Goal: Transaction & Acquisition: Purchase product/service

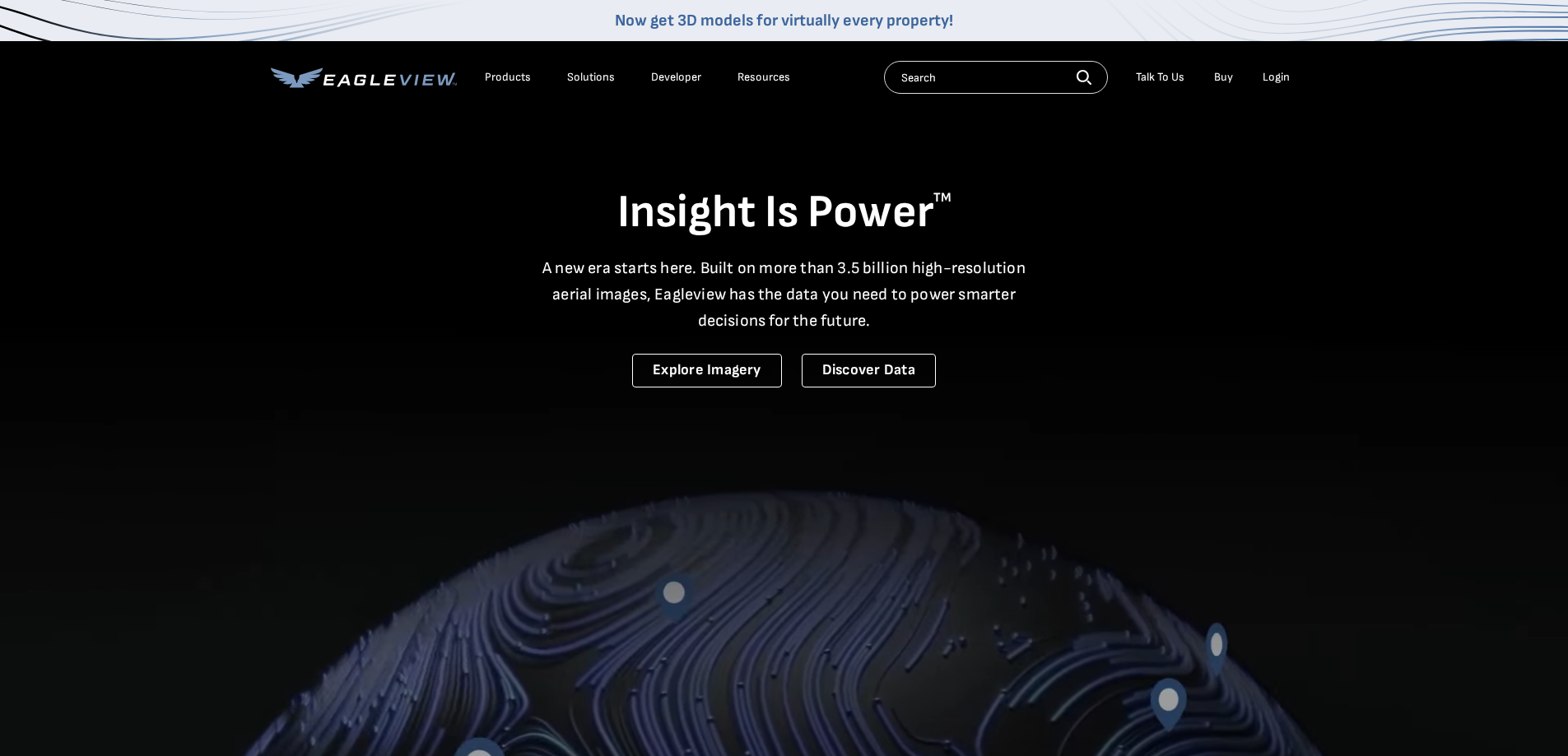
click at [1277, 73] on div "Login" at bounding box center [1276, 77] width 27 height 15
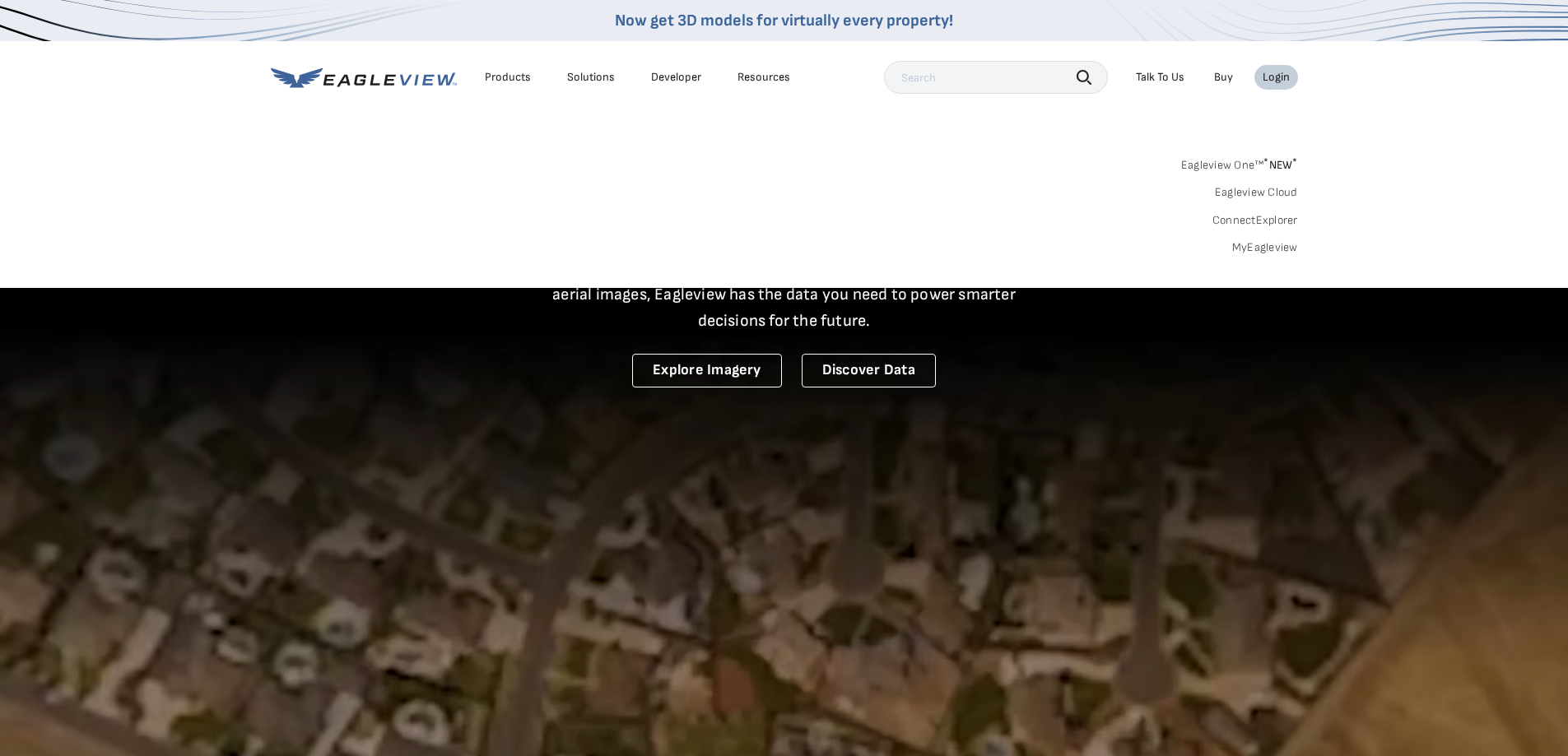
click at [1288, 253] on link "MyEagleview" at bounding box center [1264, 247] width 65 height 15
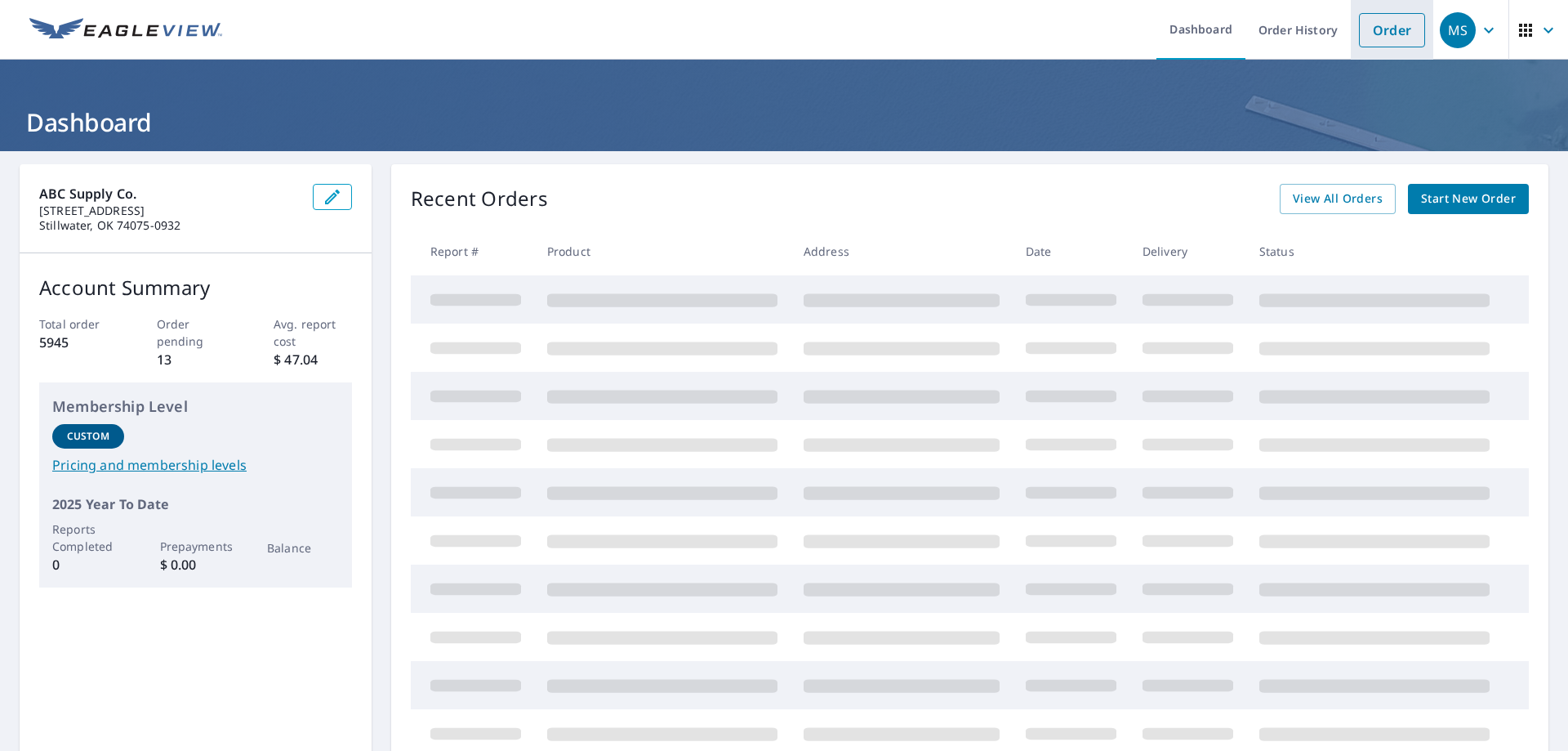
click at [1360, 35] on link "Order" at bounding box center [1392, 30] width 66 height 34
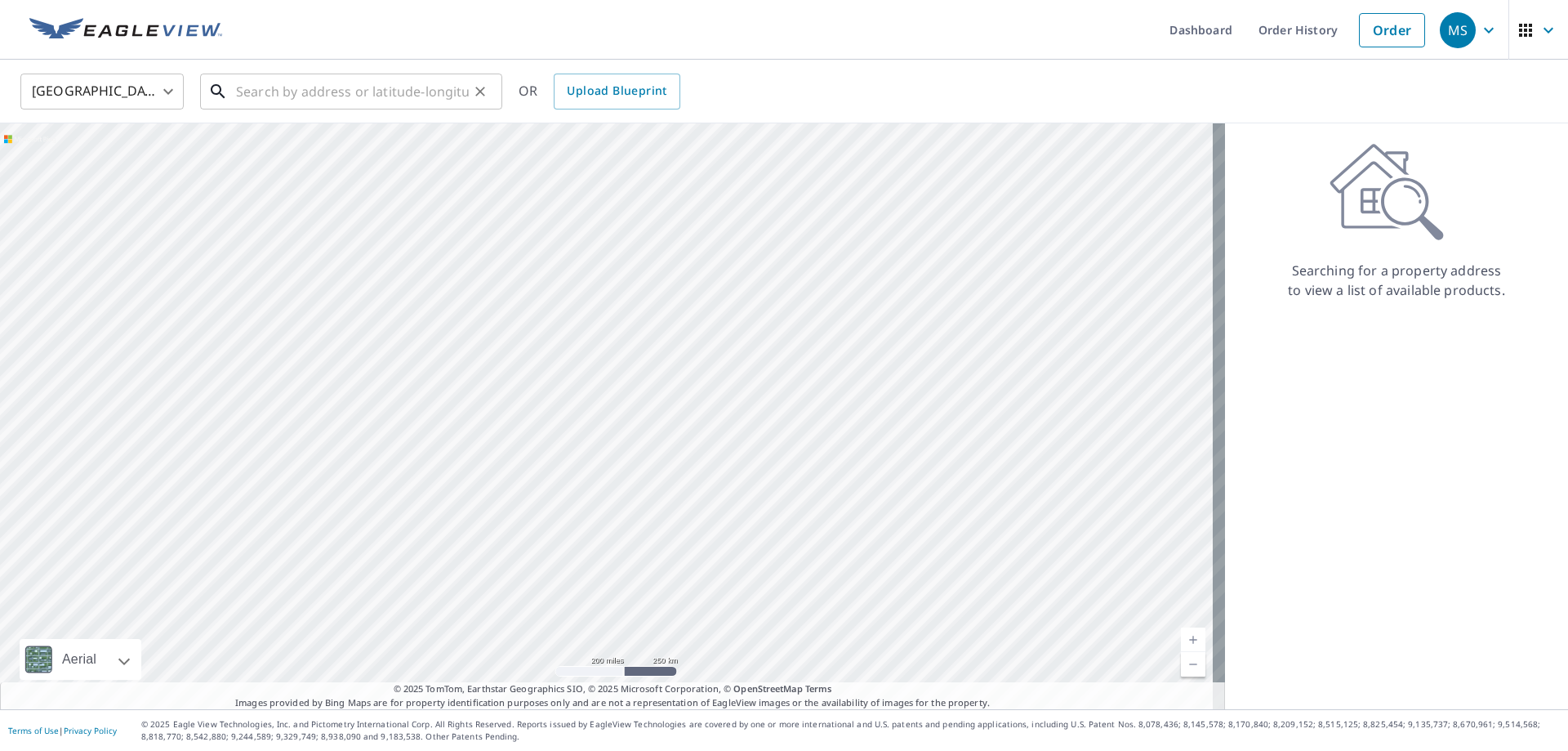
click at [427, 100] on input "text" at bounding box center [353, 91] width 233 height 46
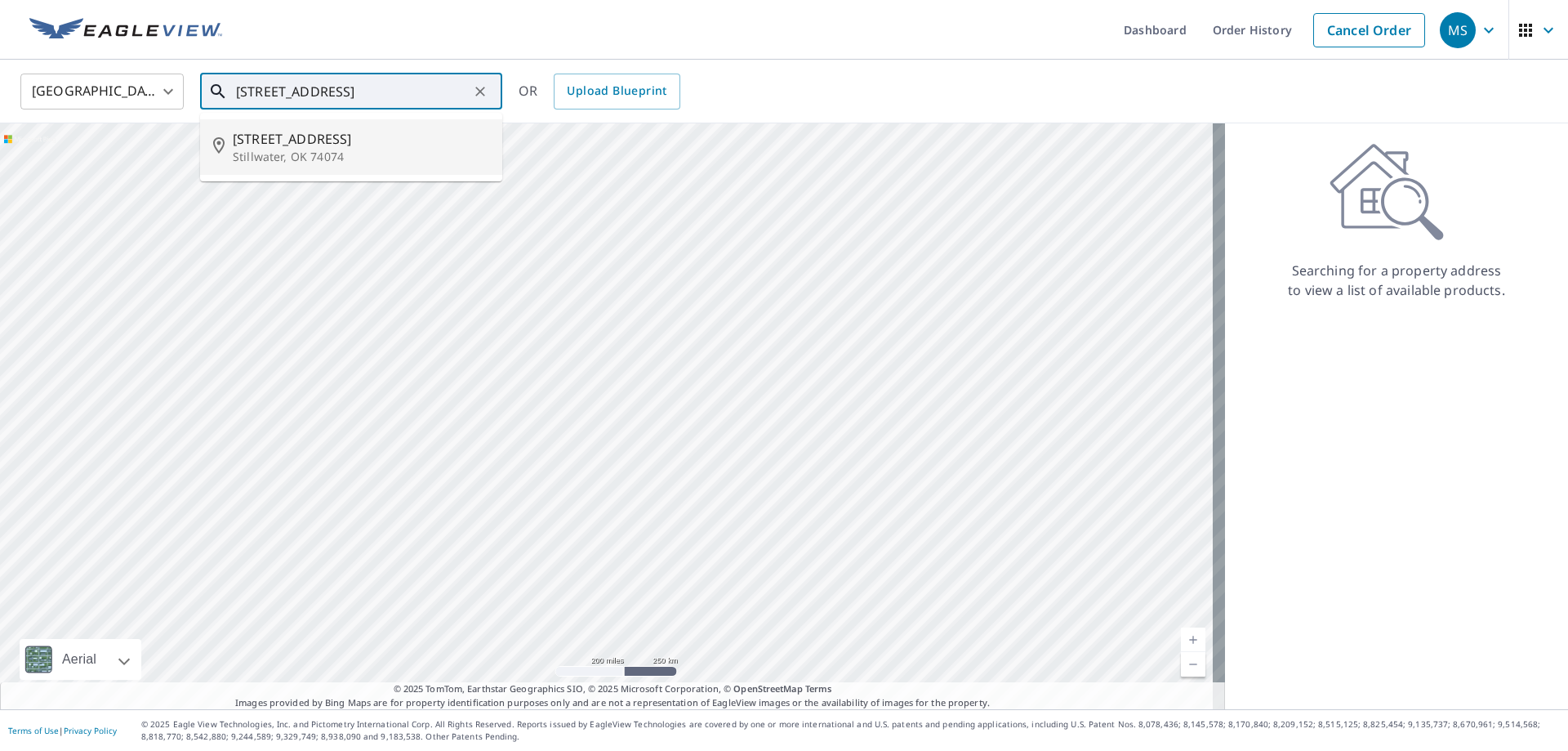
click at [370, 153] on p "Stillwater, OK 74074" at bounding box center [361, 157] width 256 height 16
type input "2601 S Black Oak Dr Stillwater, OK 74074"
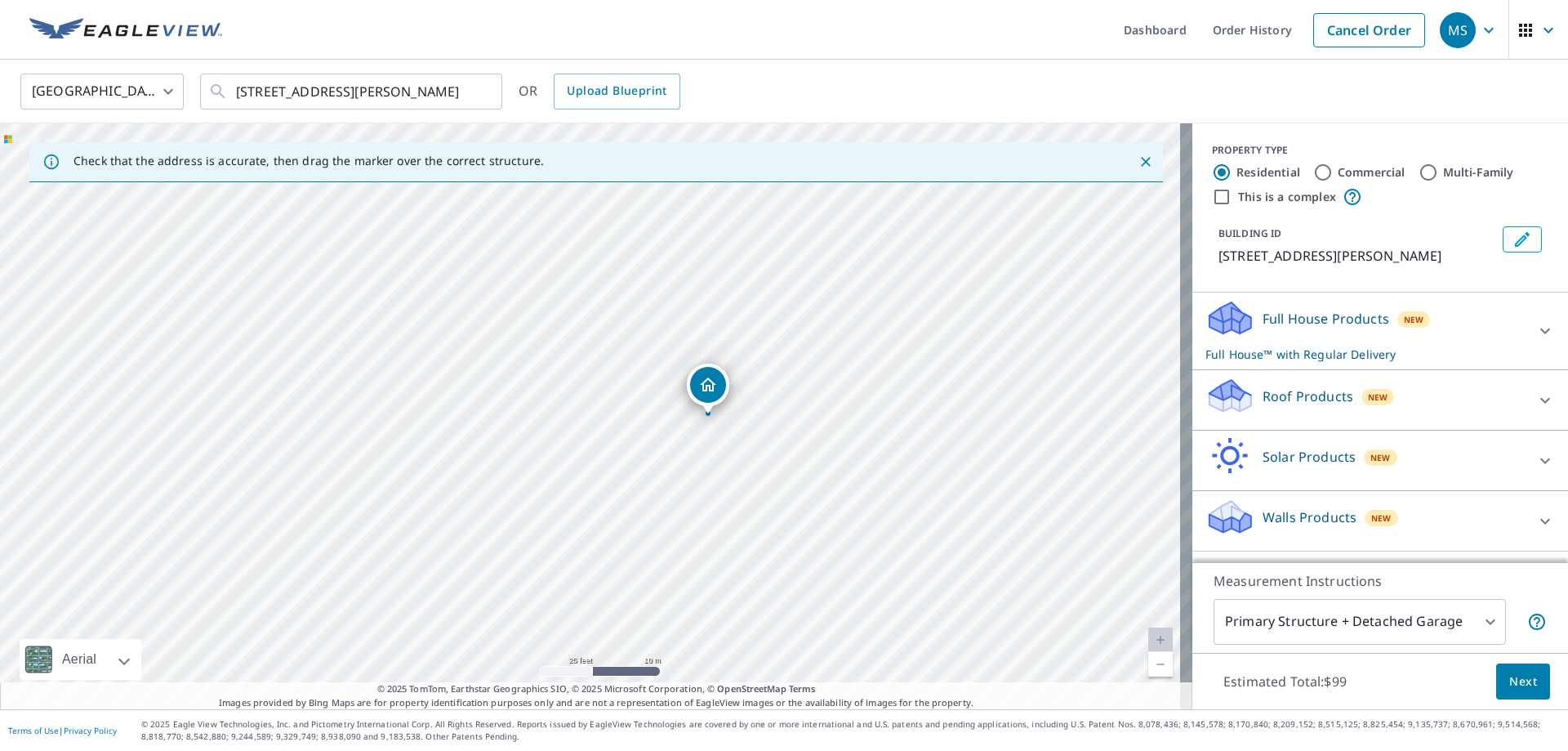
click at [1193, 385] on div "Roof Products New Premium $20.5 - $66 QuickSquares™ $18 Gutter $13 Bid Perfect™…" at bounding box center [1380, 400] width 375 height 60
click at [1210, 395] on icon at bounding box center [1231, 390] width 42 height 21
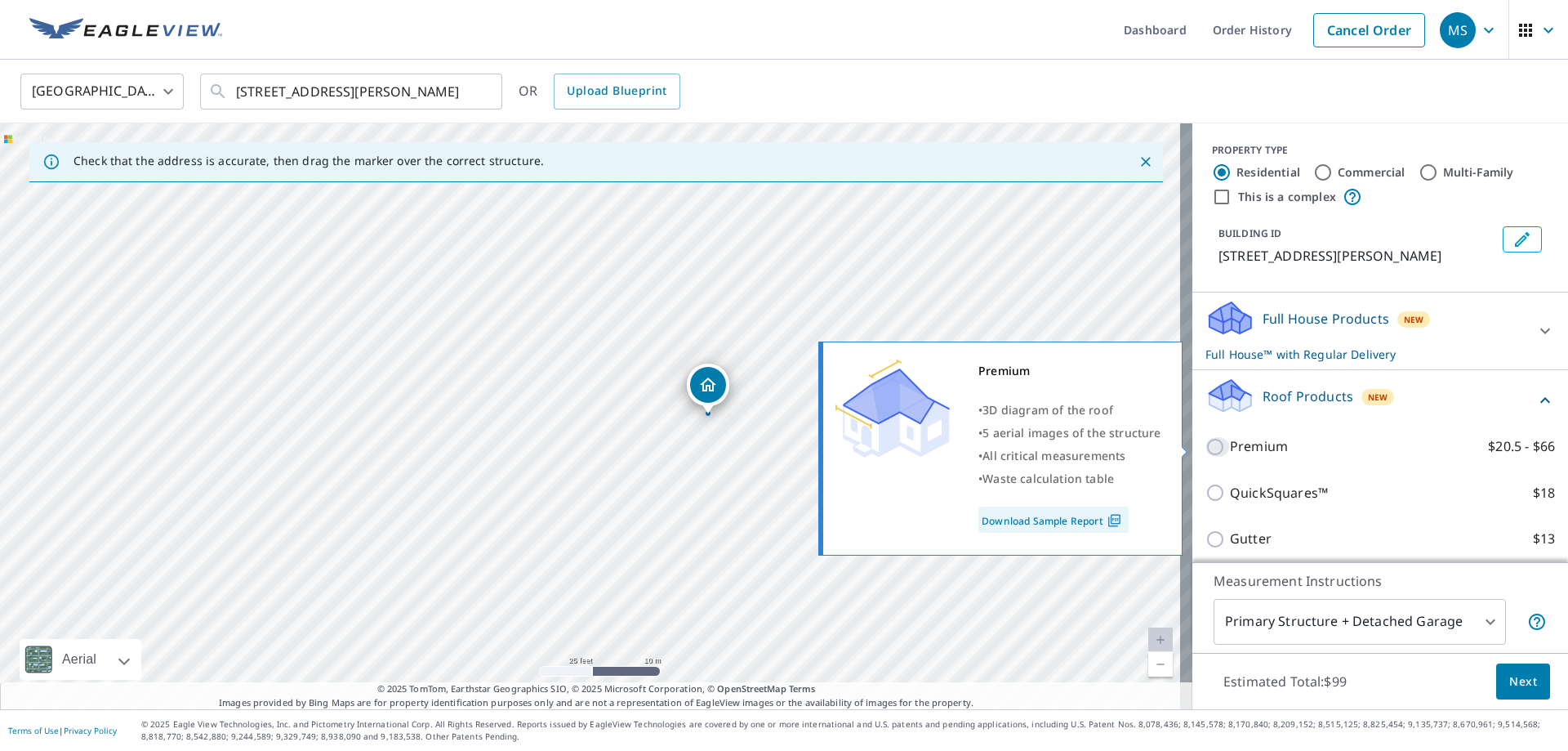
click at [1205, 450] on input "Premium $20.5 - $66" at bounding box center [1217, 447] width 24 height 20
checkbox input "true"
checkbox input "false"
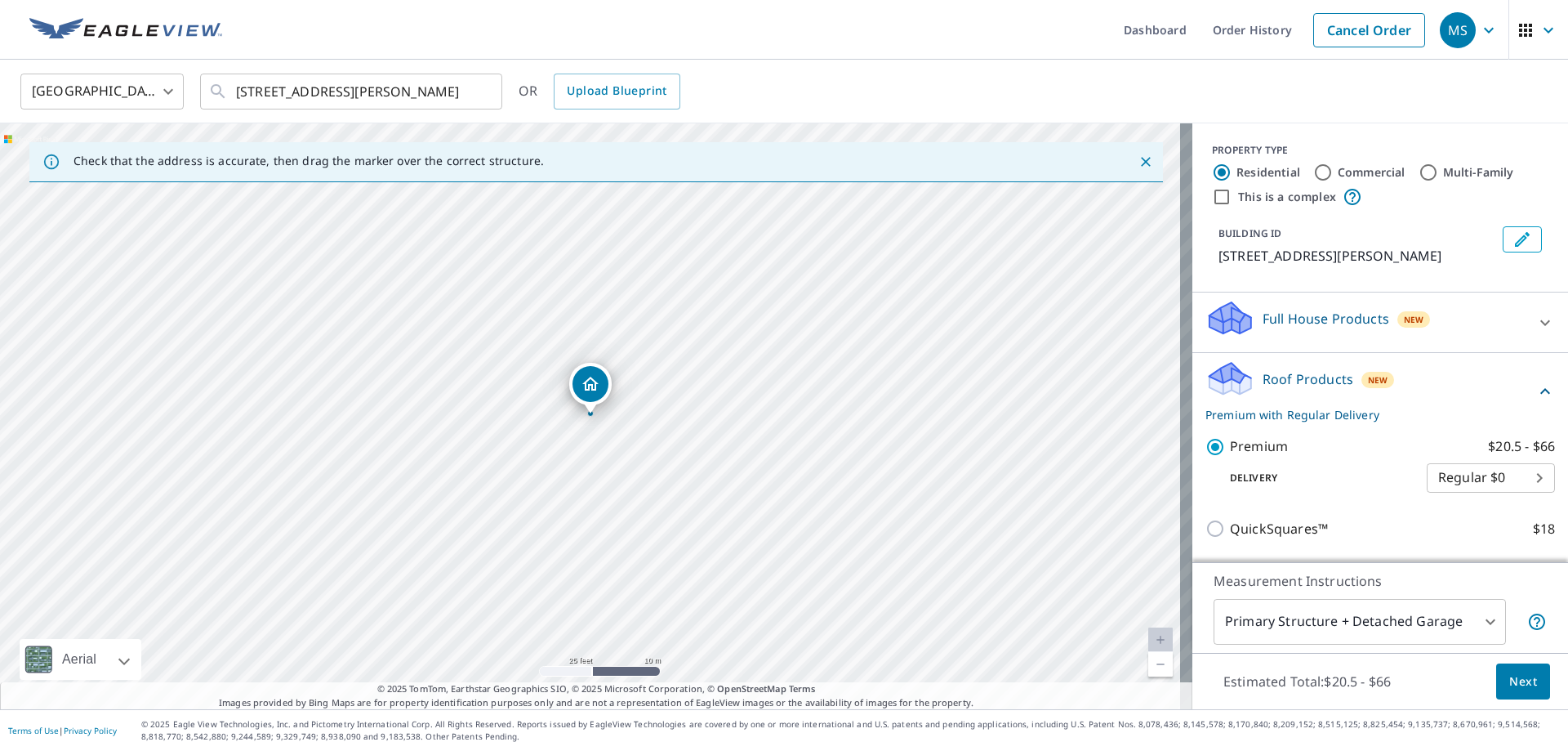
click at [1521, 687] on span "Next" at bounding box center [1523, 681] width 28 height 21
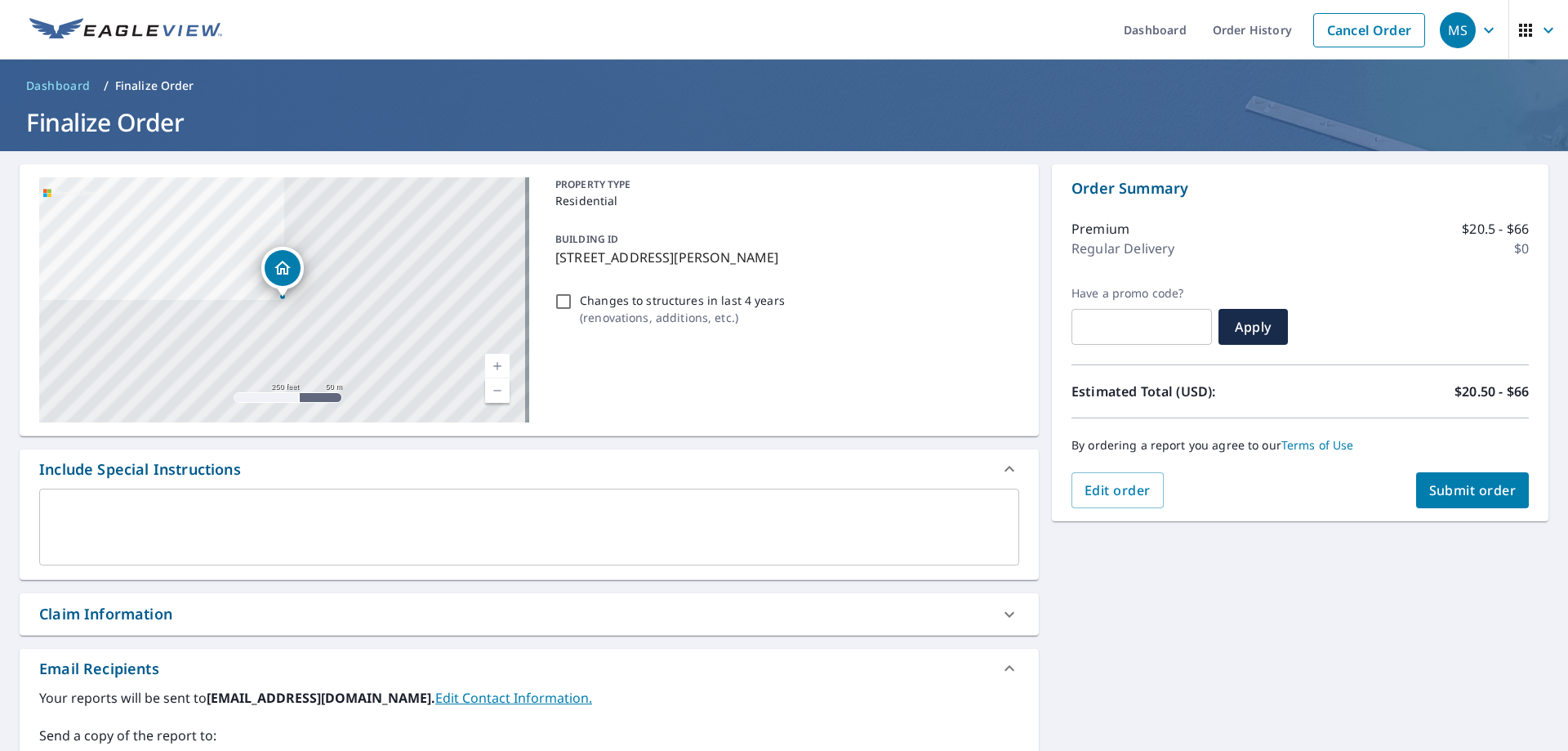
click at [110, 608] on div "Claim Information" at bounding box center [106, 614] width 134 height 22
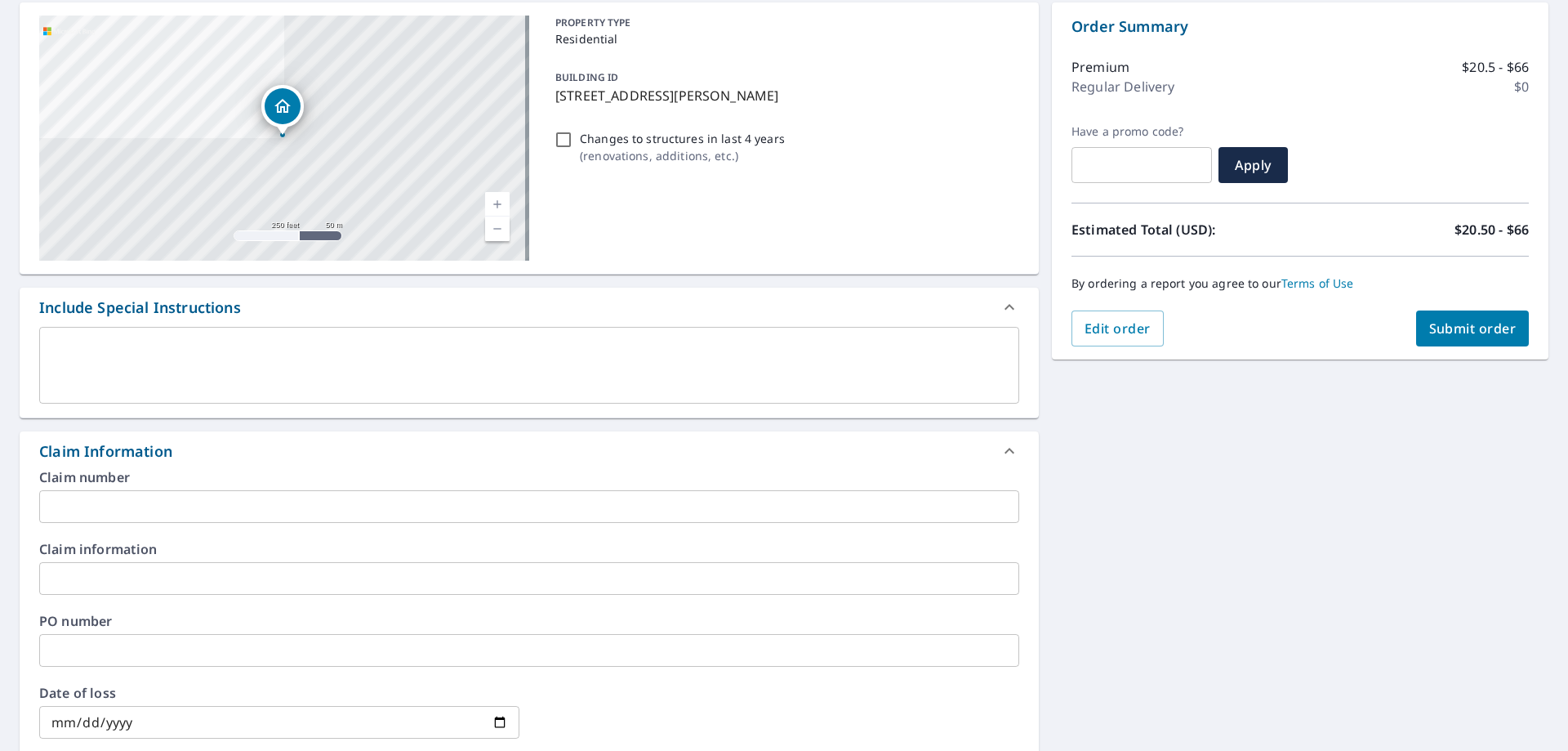
scroll to position [163, 0]
click at [145, 504] on input "text" at bounding box center [529, 505] width 980 height 32
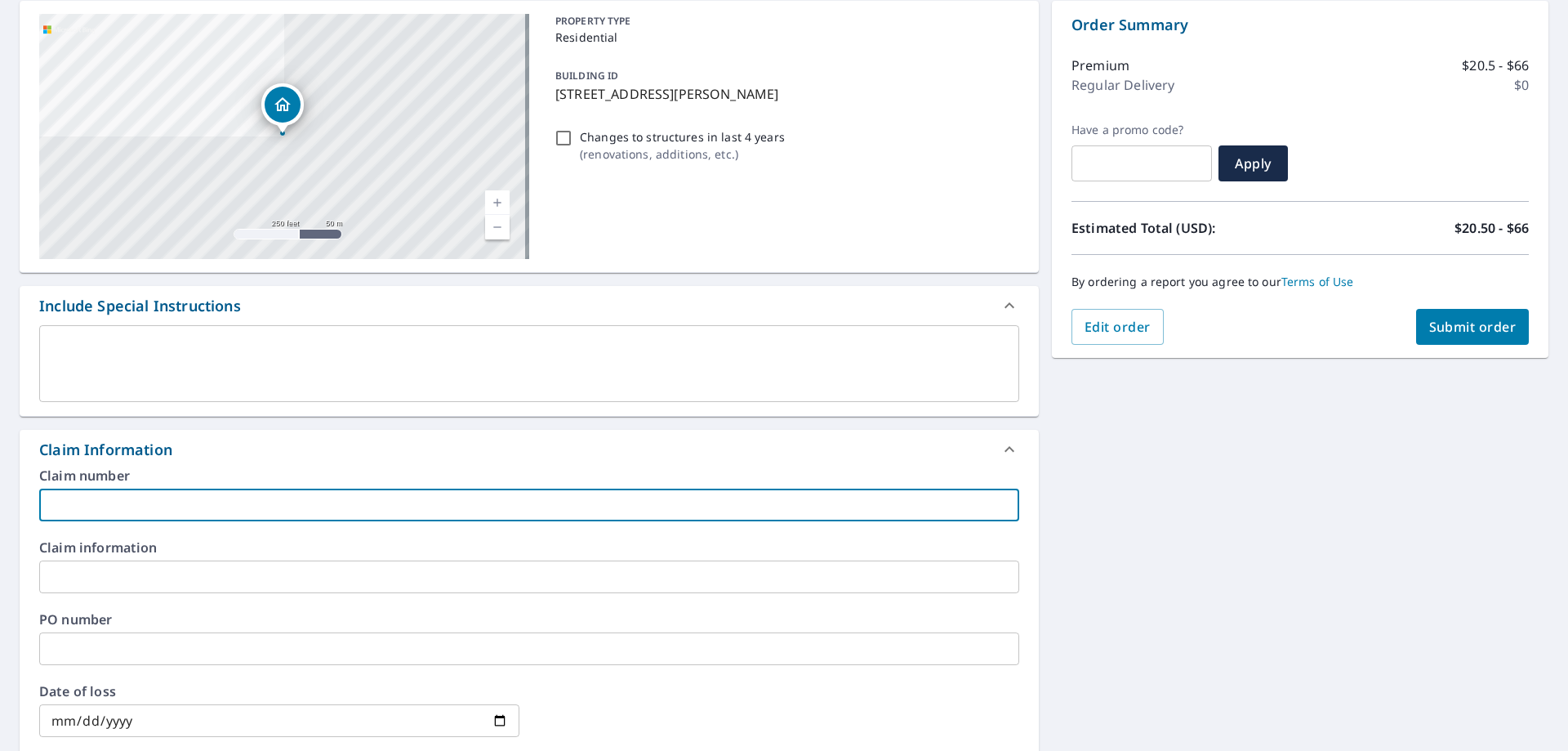
type input "martin"
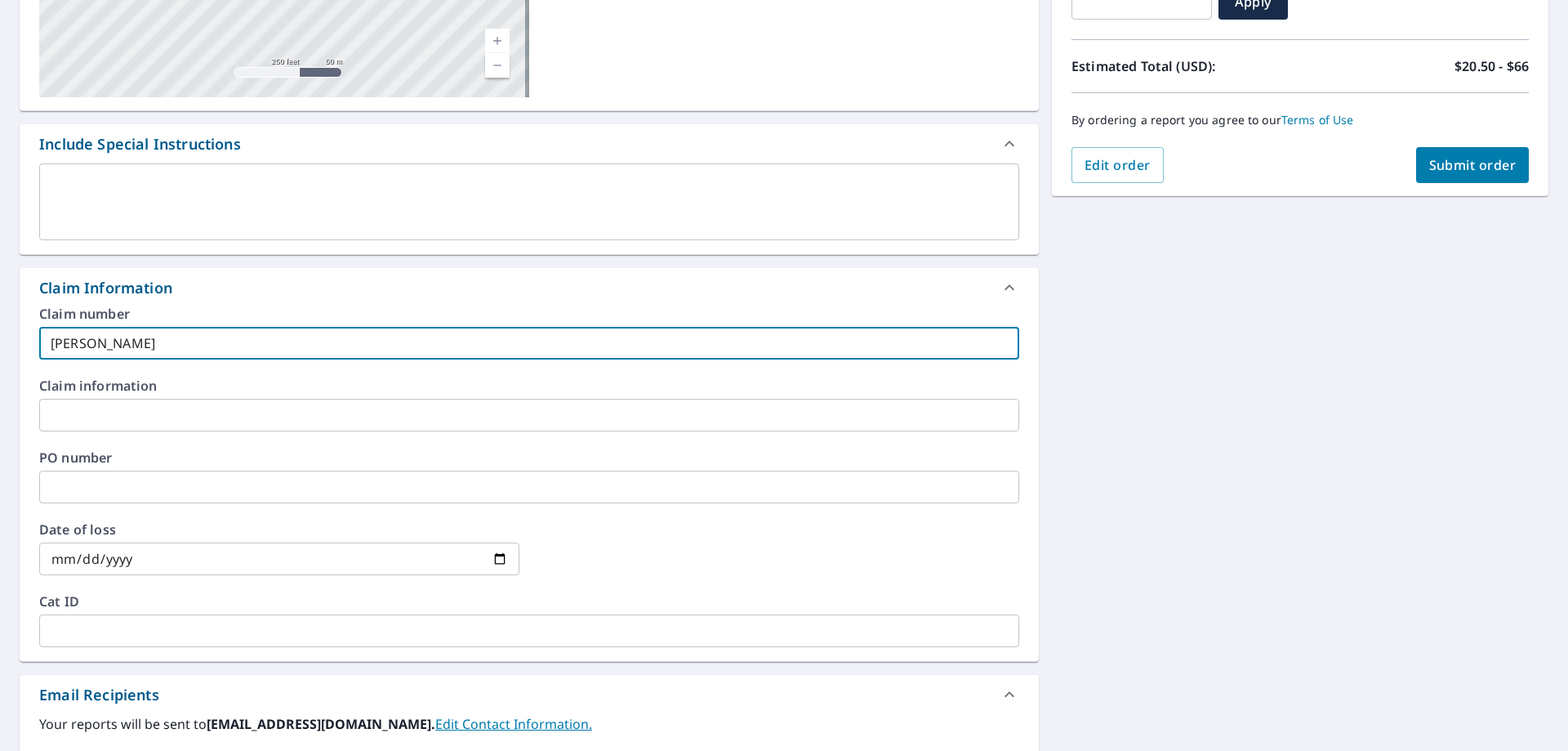
scroll to position [327, 0]
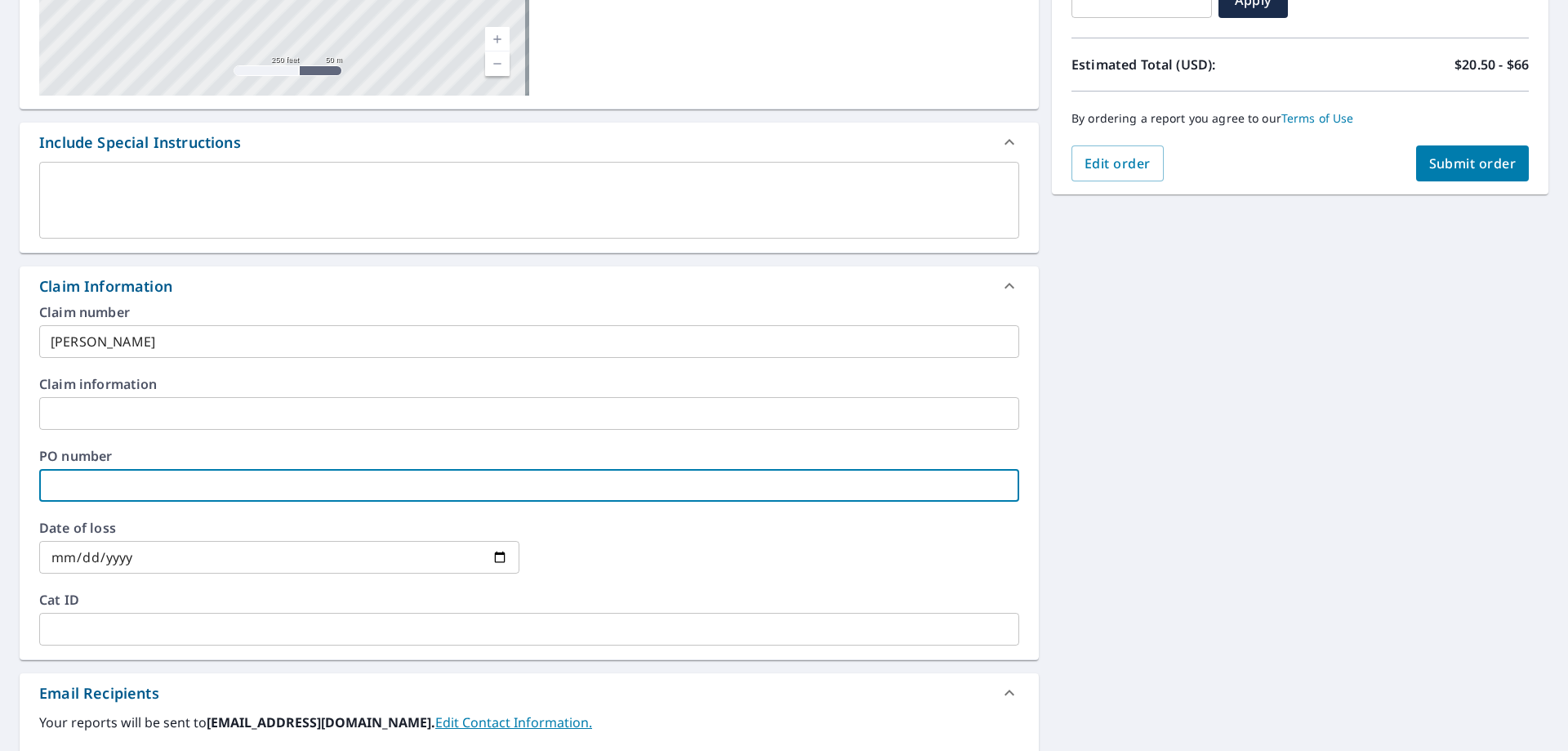
click at [140, 490] on input "text" at bounding box center [529, 486] width 980 height 32
type input "martin"
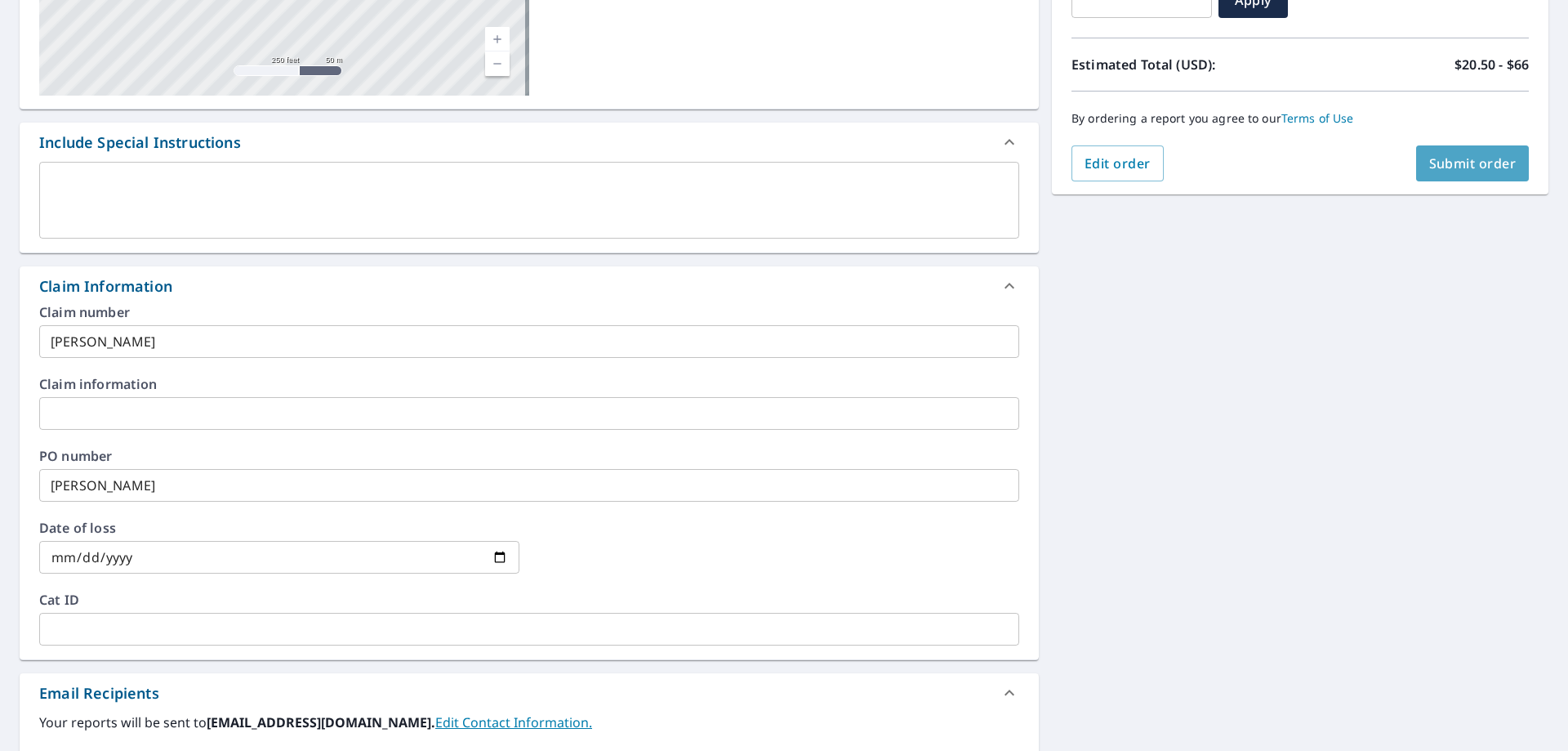
click at [1454, 174] on button "Submit order" at bounding box center [1473, 163] width 114 height 36
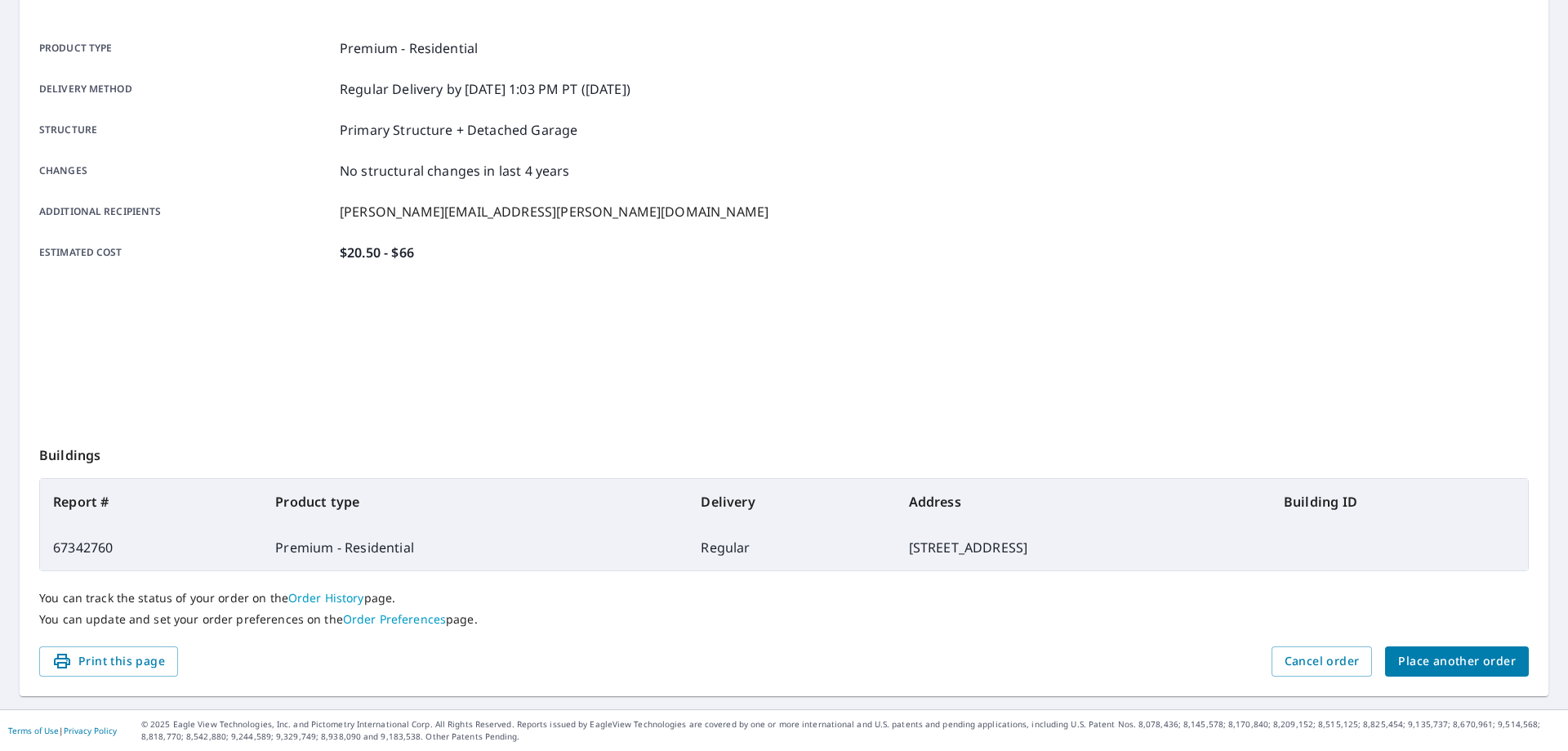
scroll to position [211, 0]
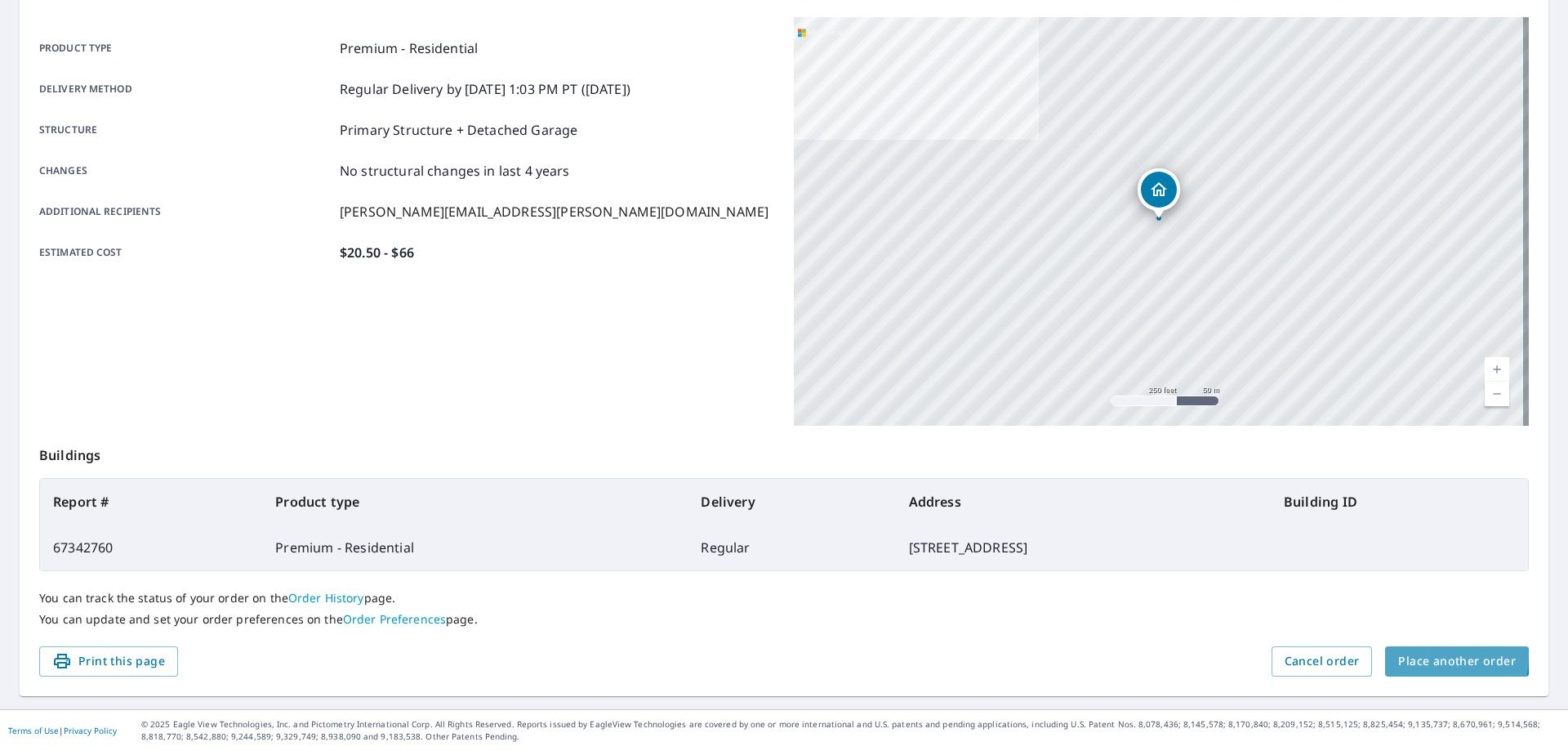
click at [1411, 657] on span "Place another order" at bounding box center [1457, 662] width 117 height 21
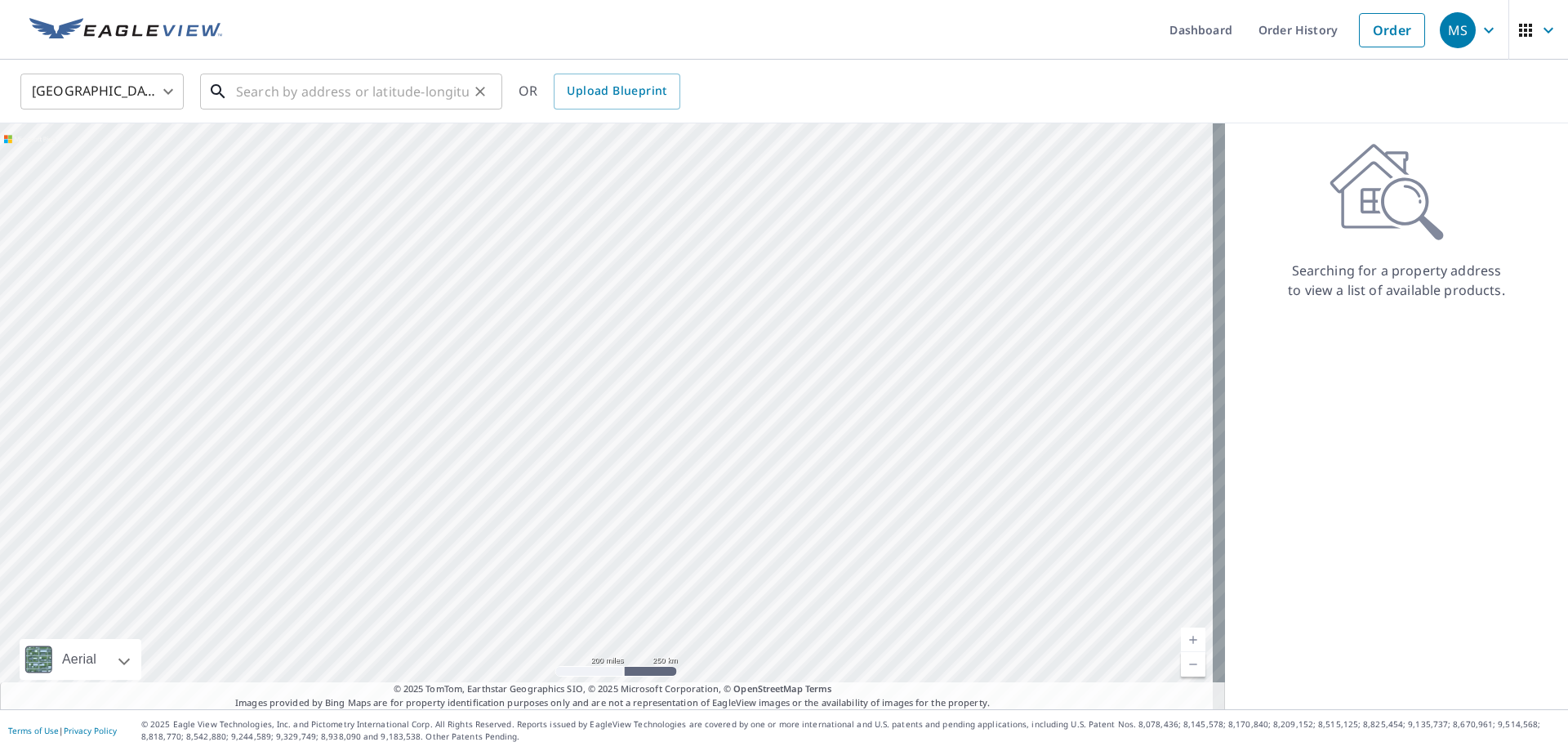
click at [333, 103] on input "text" at bounding box center [353, 91] width 233 height 46
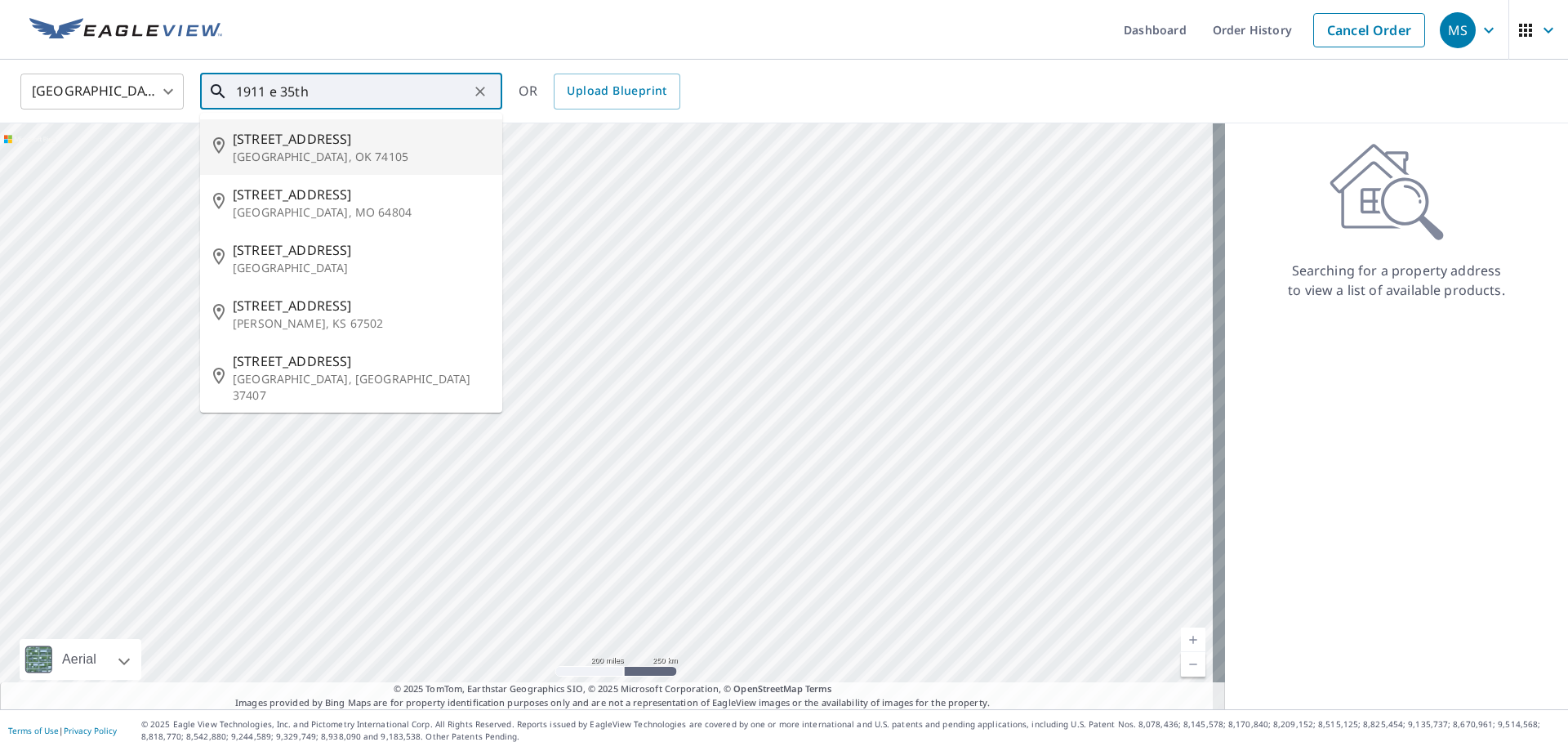
click at [317, 134] on span "1911 E 35th St" at bounding box center [361, 139] width 256 height 20
type input "1911 E 35th St Tulsa, OK 74105"
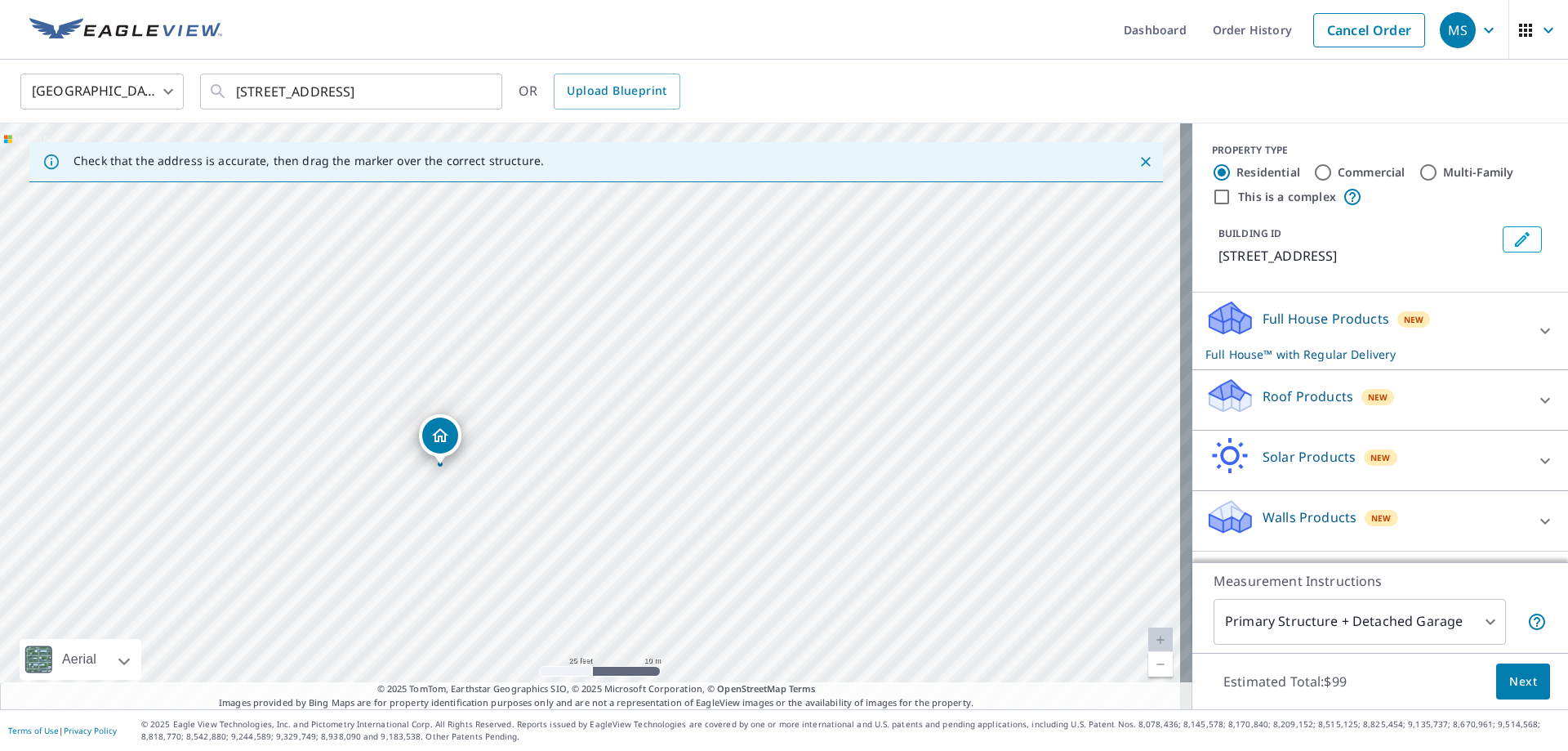
click at [1205, 385] on icon at bounding box center [1230, 395] width 49 height 39
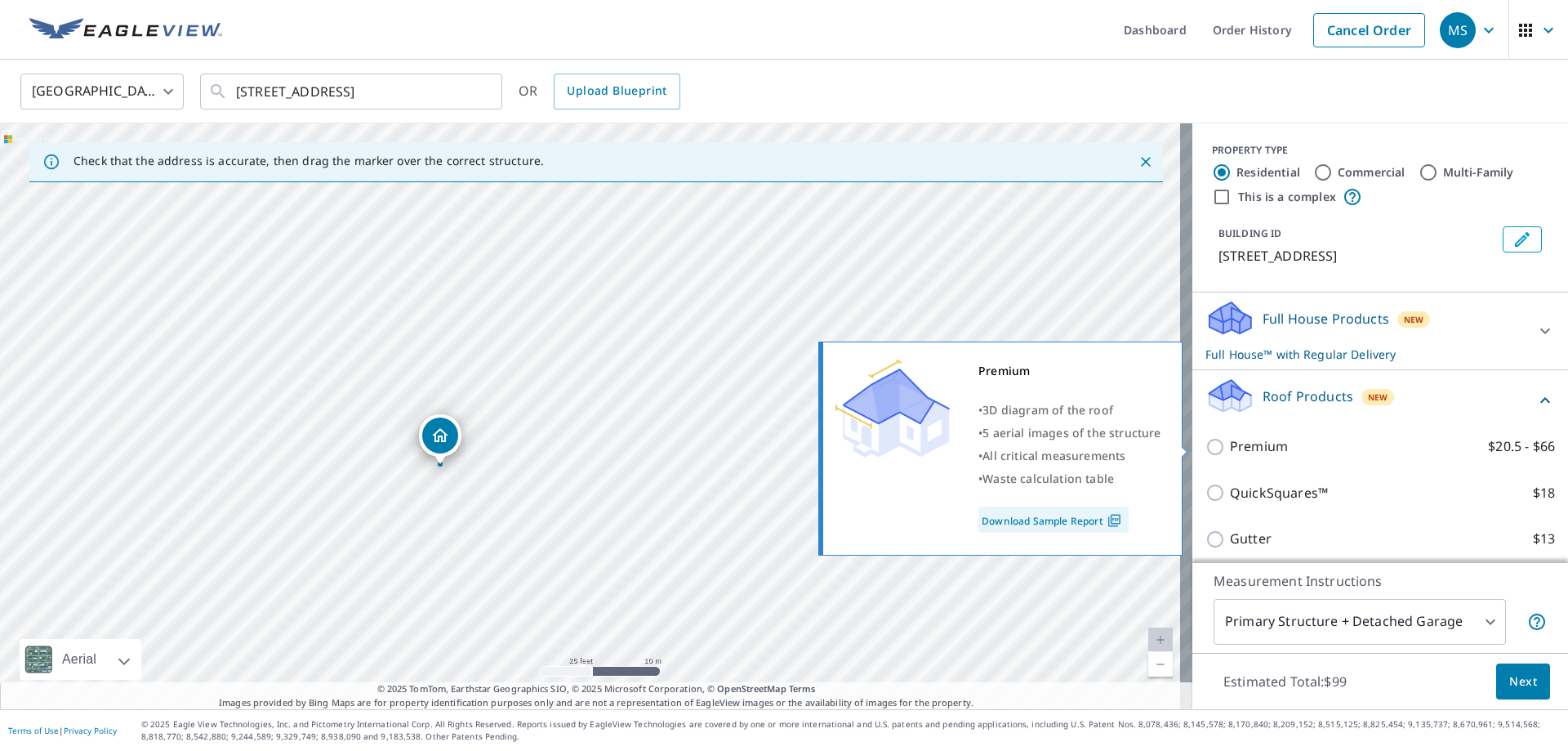
click at [1205, 450] on input "Premium $20.5 - $66" at bounding box center [1217, 447] width 24 height 20
checkbox input "true"
checkbox input "false"
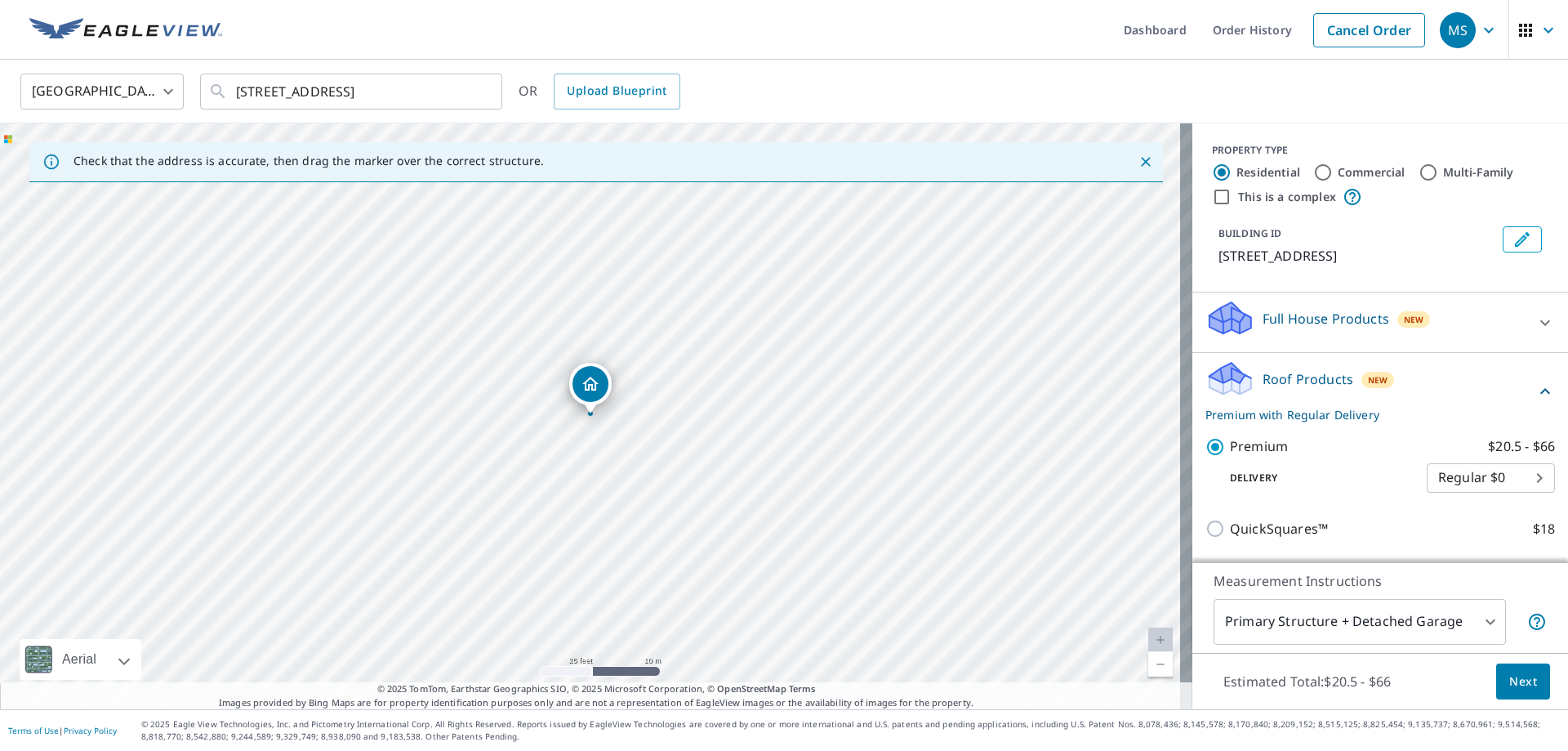
click at [1510, 685] on span "Next" at bounding box center [1523, 681] width 28 height 21
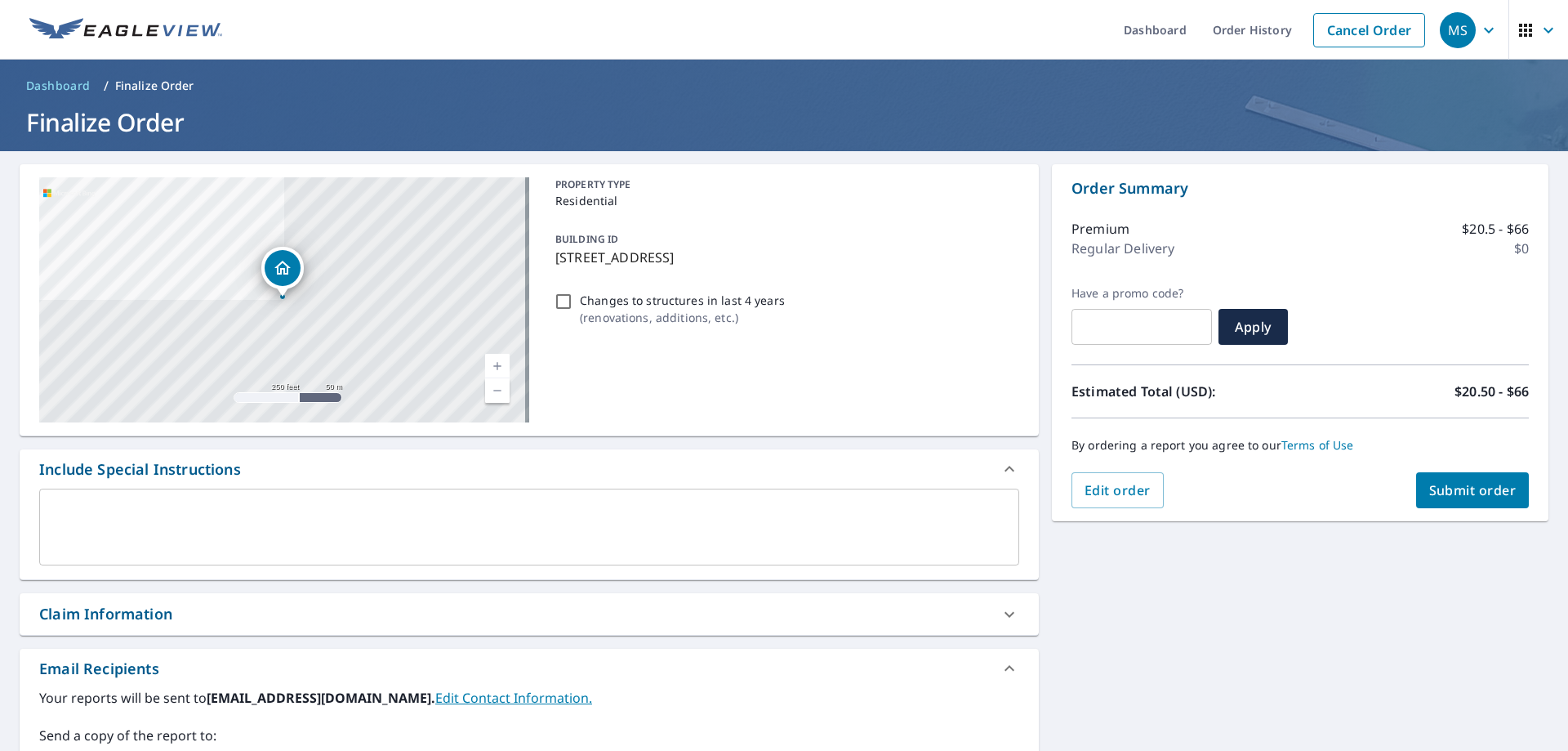
click at [171, 617] on div "Claim Information" at bounding box center [106, 614] width 134 height 22
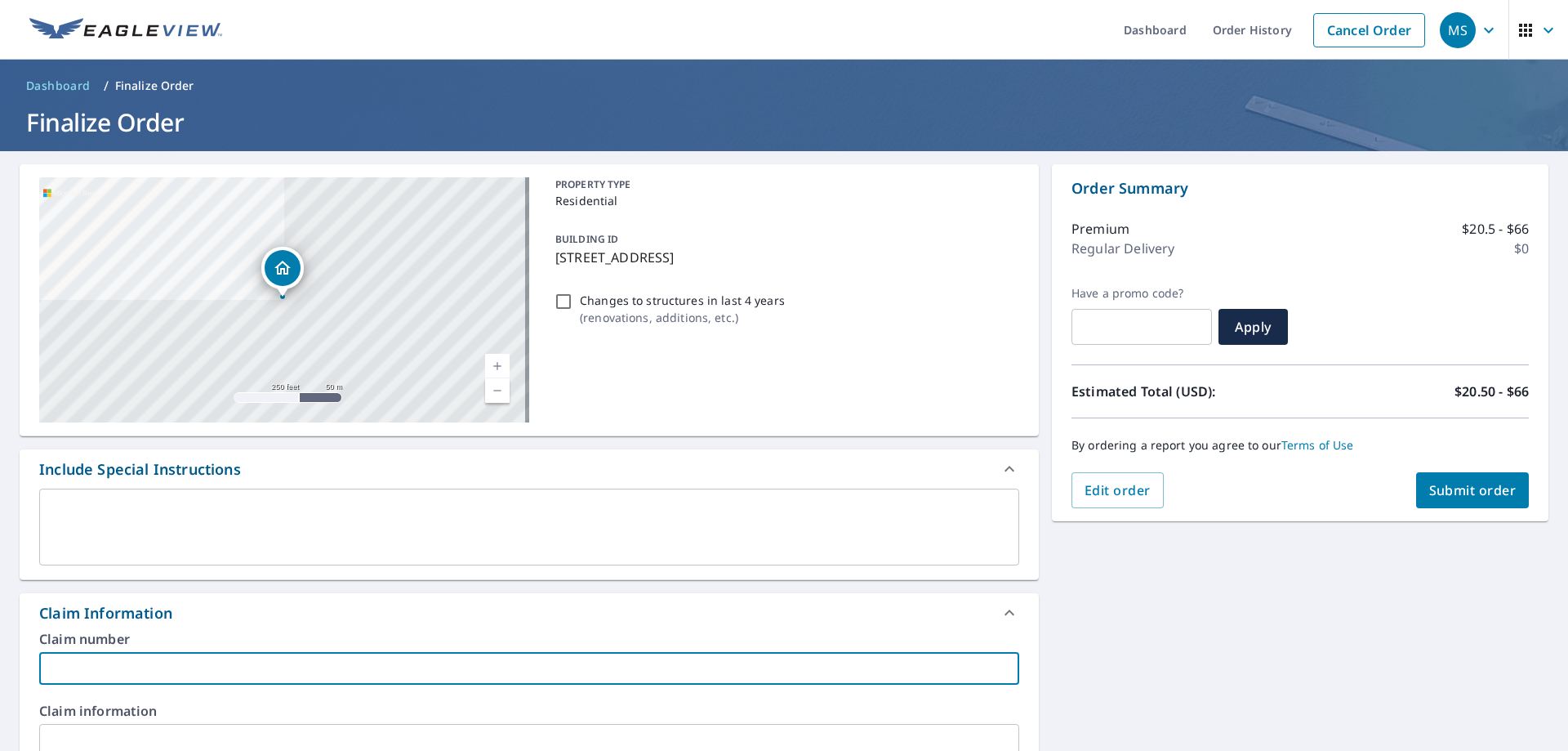
click at [184, 661] on input "text" at bounding box center [529, 668] width 980 height 32
type input "mk"
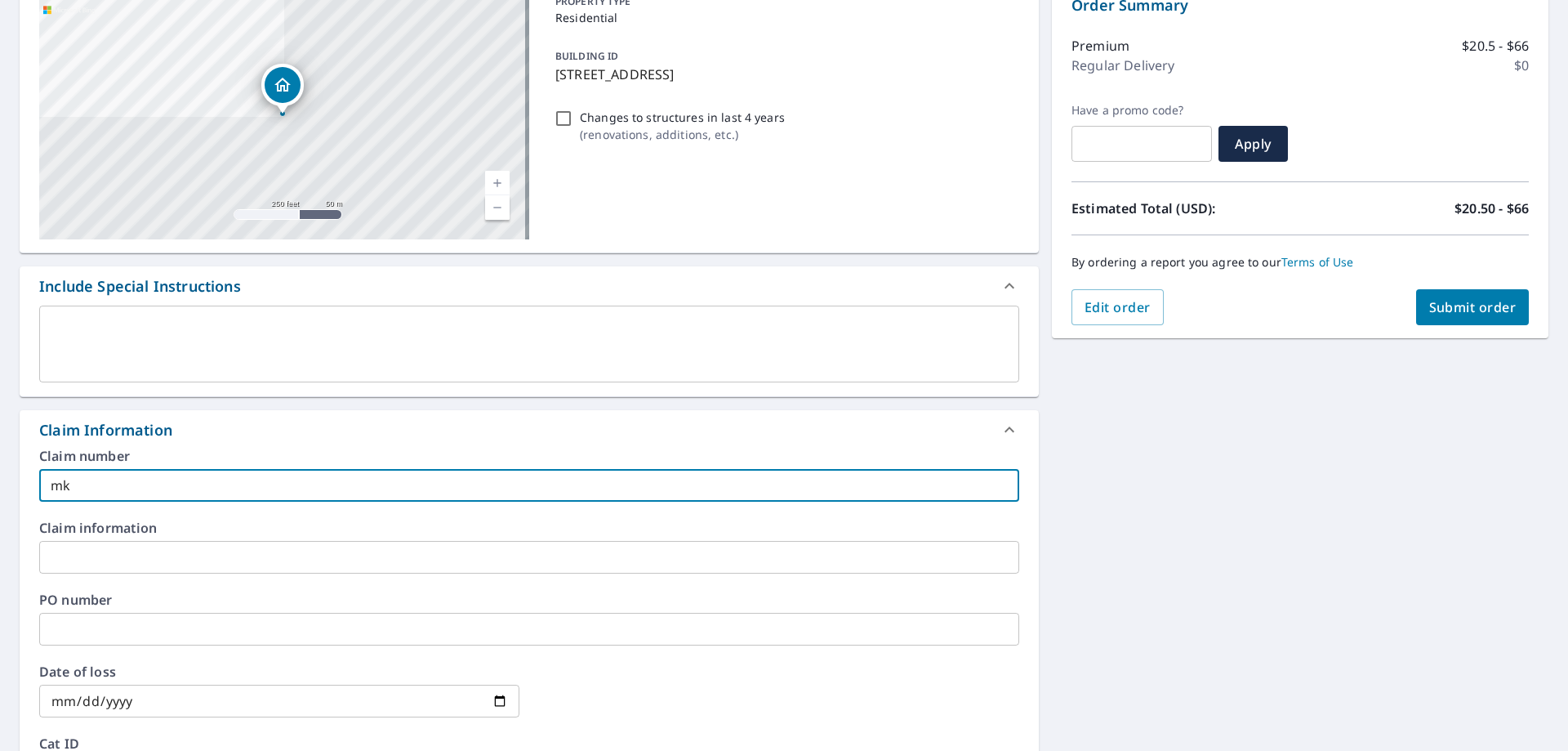
scroll to position [246, 0]
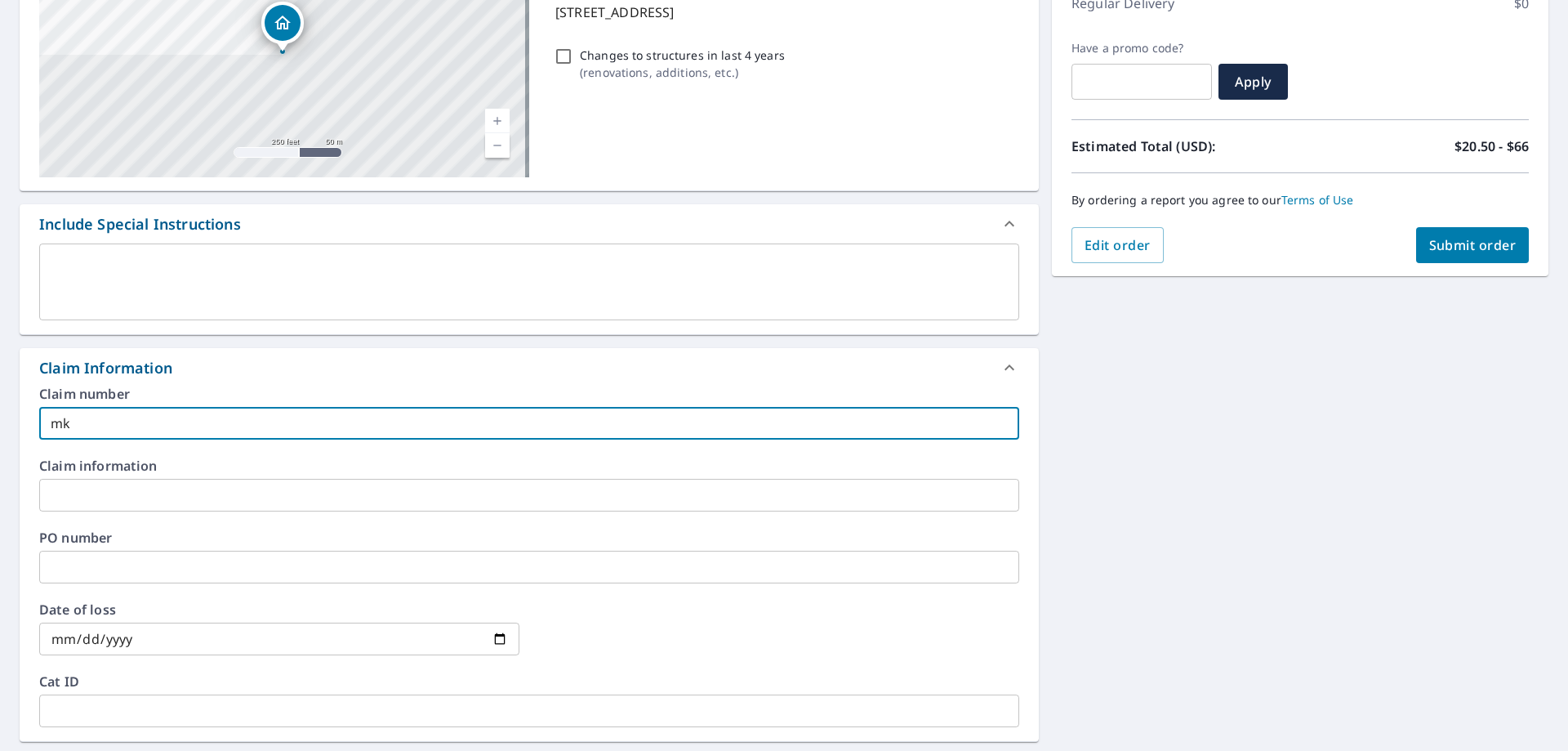
click at [152, 564] on input "text" at bounding box center [529, 567] width 980 height 32
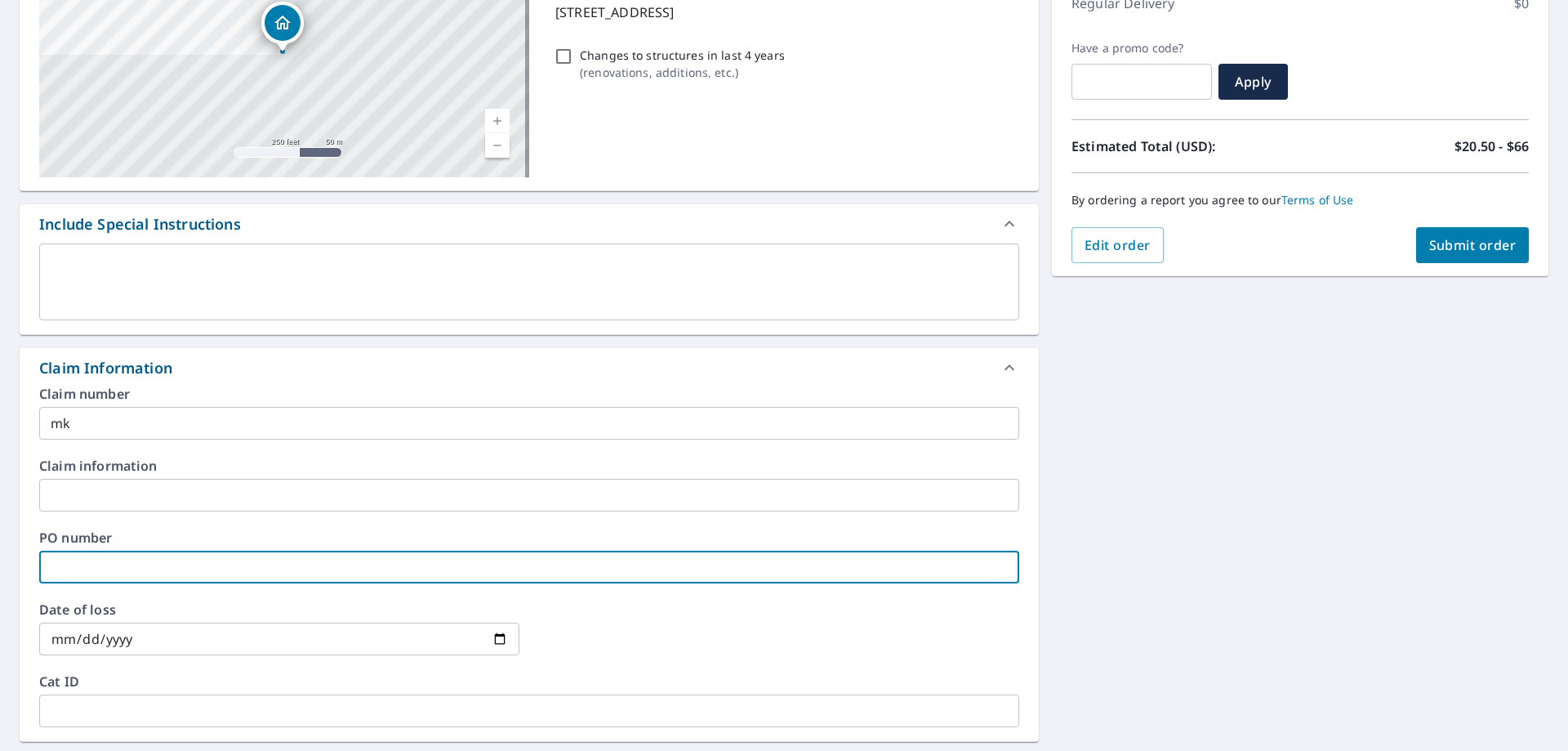
type input "mk"
